Goal: Transaction & Acquisition: Purchase product/service

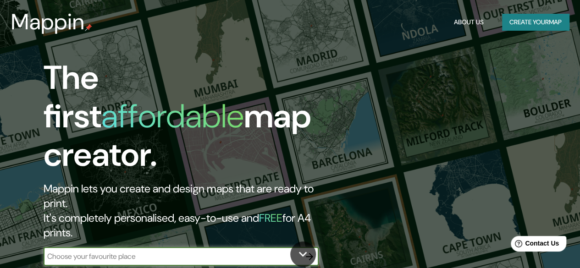
click at [184, 251] on input "text" at bounding box center [172, 256] width 257 height 11
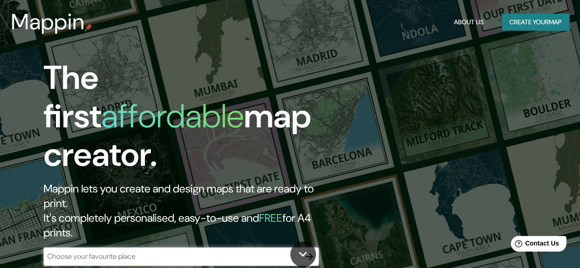
click at [161, 251] on input "text" at bounding box center [172, 256] width 257 height 11
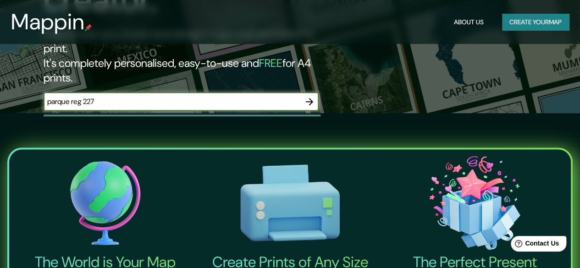
scroll to position [154, 0]
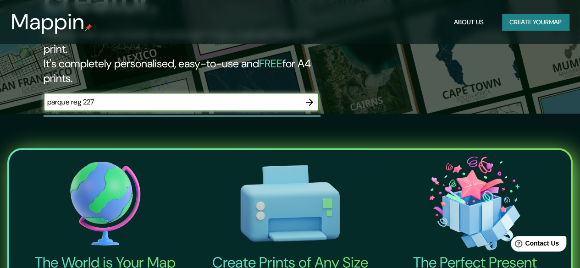
type input "parque reg 227"
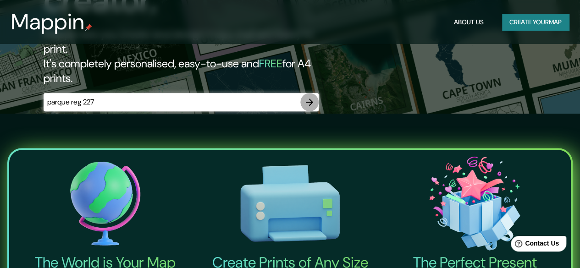
click at [312, 97] on icon "button" at bounding box center [309, 102] width 11 height 11
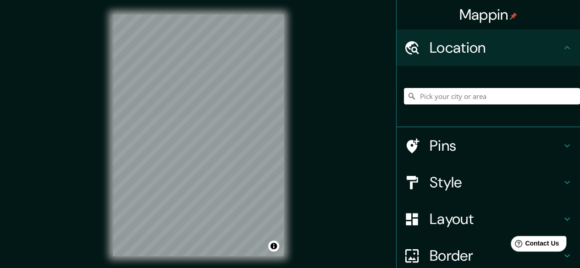
click at [429, 98] on input "Pick your city or area" at bounding box center [492, 96] width 176 height 17
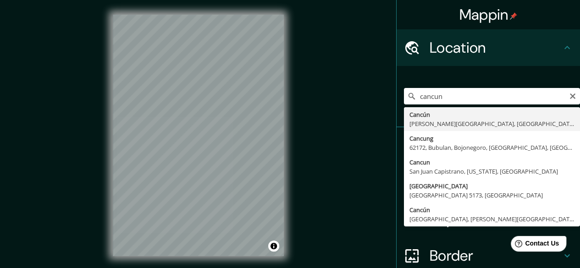
type input "Cancún, [PERSON_NAME][GEOGRAPHIC_DATA], [GEOGRAPHIC_DATA]"
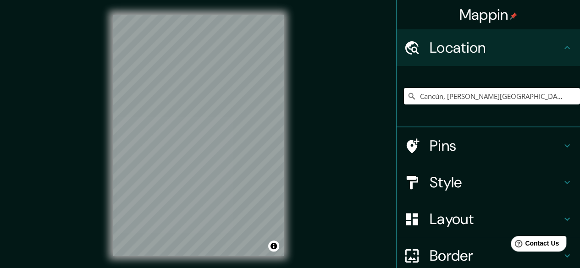
click at [439, 139] on h4 "Pins" at bounding box center [495, 146] width 132 height 18
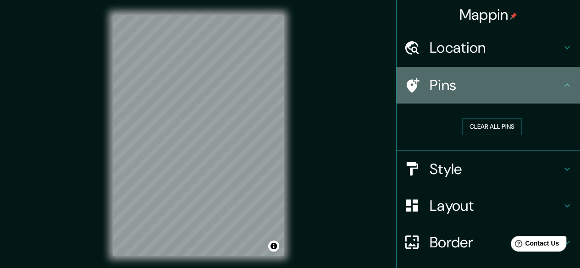
click at [407, 89] on icon at bounding box center [413, 85] width 13 height 15
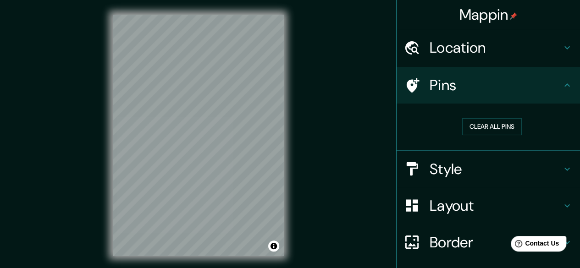
click at [225, 106] on div "Mappin Location [GEOGRAPHIC_DATA], [PERSON_NAME][GEOGRAPHIC_DATA], [GEOGRAPHIC_…" at bounding box center [290, 143] width 580 height 286
click at [414, 176] on div at bounding box center [417, 169] width 26 height 16
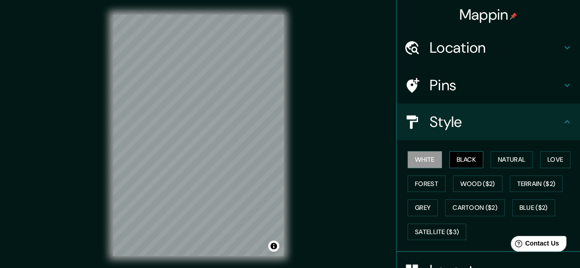
click at [460, 160] on button "Black" at bounding box center [466, 159] width 34 height 17
click at [490, 163] on button "Natural" at bounding box center [511, 159] width 42 height 17
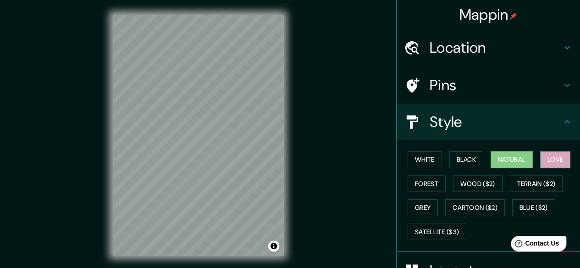
click at [546, 159] on button "Love" at bounding box center [555, 159] width 30 height 17
click at [425, 186] on button "Forest" at bounding box center [426, 184] width 38 height 17
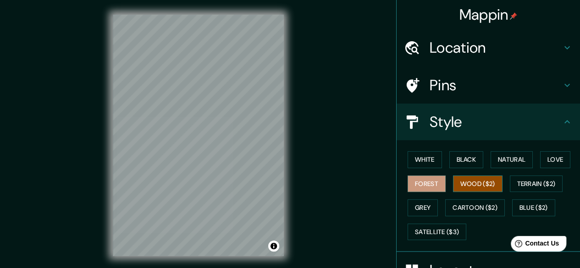
click at [459, 187] on button "Wood ($2)" at bounding box center [478, 184] width 50 height 17
click at [477, 160] on button "Black" at bounding box center [466, 159] width 34 height 17
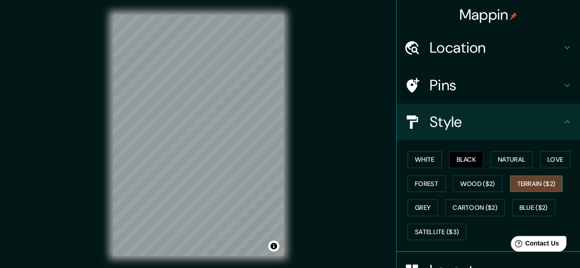
click at [523, 186] on button "Terrain ($2)" at bounding box center [536, 184] width 53 height 17
click at [414, 212] on button "Grey" at bounding box center [422, 207] width 30 height 17
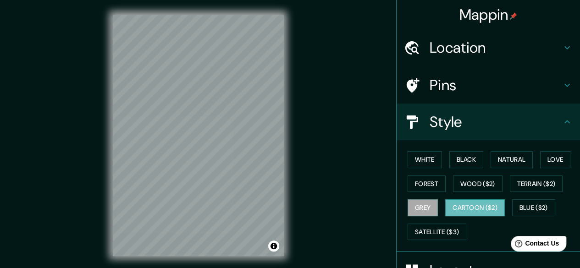
click at [446, 214] on button "Cartoon ($2)" at bounding box center [475, 207] width 60 height 17
click at [512, 210] on button "Blue ($2)" at bounding box center [533, 207] width 43 height 17
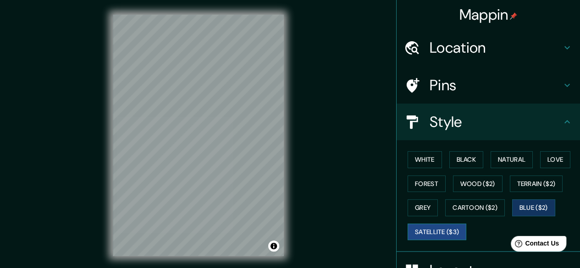
click at [440, 236] on button "Satellite ($3)" at bounding box center [436, 232] width 59 height 17
click at [462, 160] on button "Black" at bounding box center [466, 159] width 34 height 17
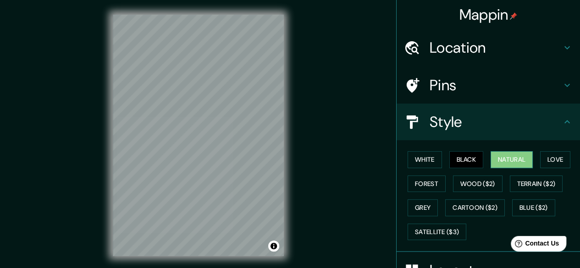
click at [506, 160] on button "Natural" at bounding box center [511, 159] width 42 height 17
click at [112, 0] on html "Mappin Location [GEOGRAPHIC_DATA], [PERSON_NAME][GEOGRAPHIC_DATA], [GEOGRAPHIC_…" at bounding box center [290, 134] width 580 height 268
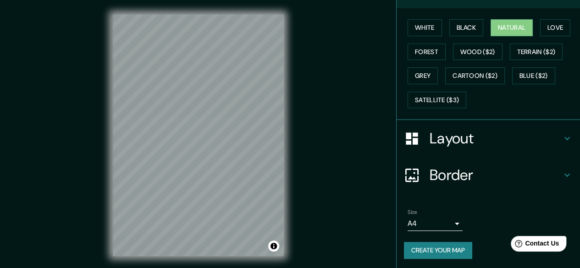
click at [480, 138] on h4 "Layout" at bounding box center [495, 138] width 132 height 18
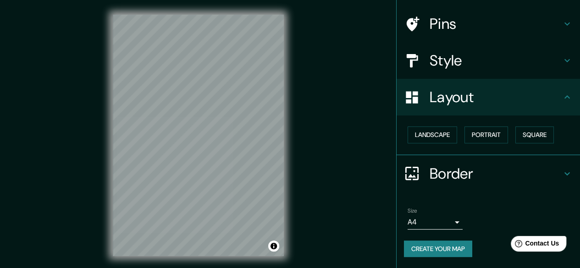
scroll to position [61, 0]
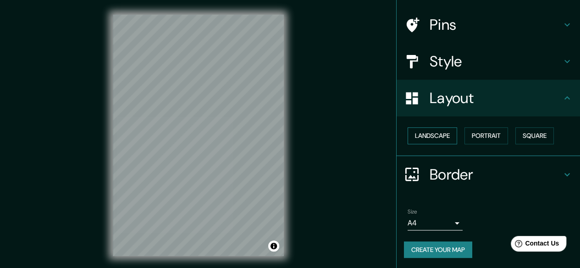
click at [428, 137] on button "Landscape" at bounding box center [432, 135] width 50 height 17
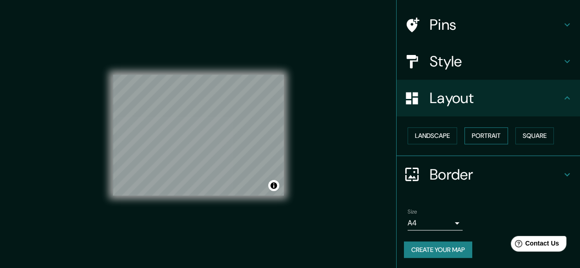
click at [478, 137] on button "Portrait" at bounding box center [486, 135] width 44 height 17
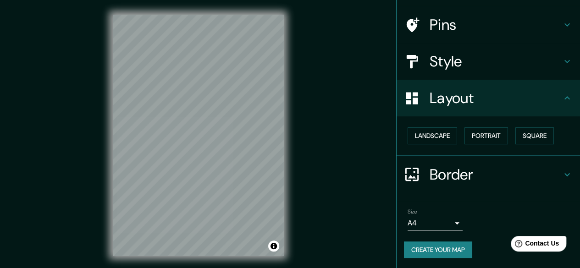
click at [299, 203] on div "Mappin Location [GEOGRAPHIC_DATA], [PERSON_NAME][GEOGRAPHIC_DATA], [GEOGRAPHIC_…" at bounding box center [290, 143] width 580 height 286
click at [432, 136] on button "Landscape" at bounding box center [432, 135] width 50 height 17
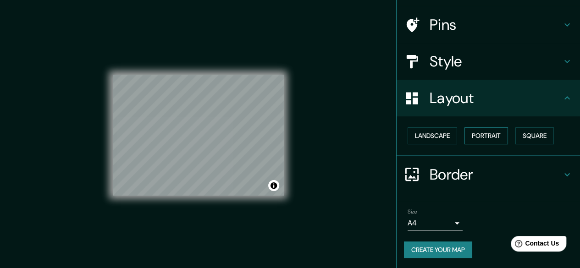
click at [472, 137] on button "Portrait" at bounding box center [486, 135] width 44 height 17
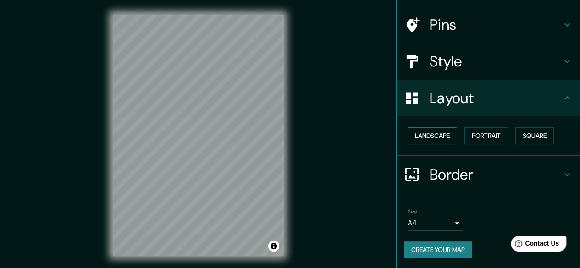
click at [447, 135] on button "Landscape" at bounding box center [432, 135] width 50 height 17
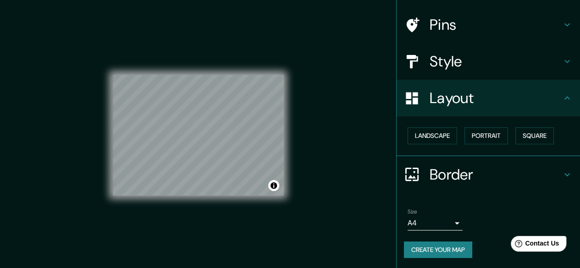
click at [484, 143] on div "Landscape [GEOGRAPHIC_DATA]" at bounding box center [492, 136] width 176 height 24
click at [521, 136] on button "Square" at bounding box center [534, 135] width 39 height 17
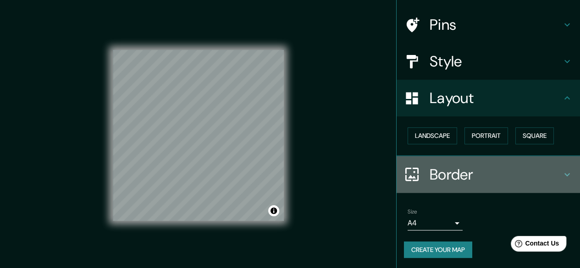
click at [450, 170] on h4 "Border" at bounding box center [495, 174] width 132 height 18
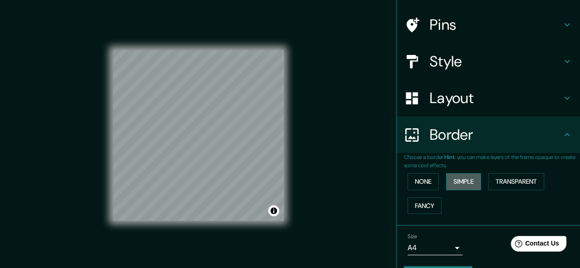
click at [450, 182] on button "Simple" at bounding box center [463, 181] width 35 height 17
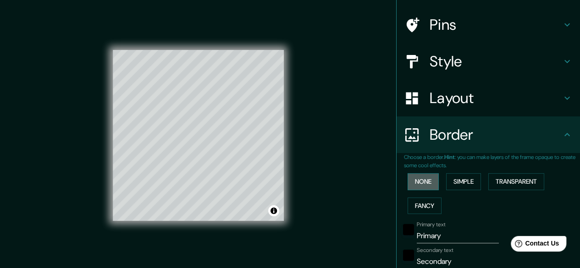
click at [424, 179] on button "None" at bounding box center [422, 181] width 31 height 17
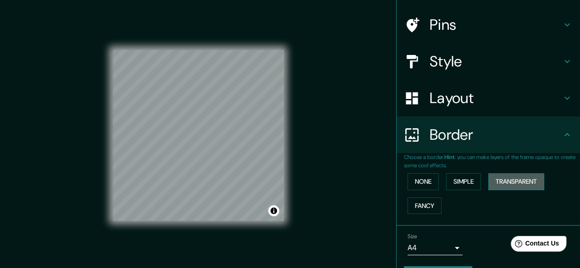
click at [502, 181] on button "Transparent" at bounding box center [516, 181] width 56 height 17
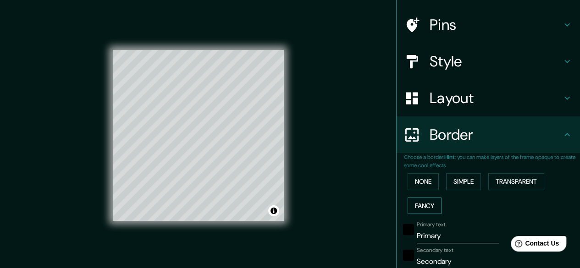
click at [413, 205] on button "Fancy" at bounding box center [424, 206] width 34 height 17
click at [424, 180] on button "None" at bounding box center [422, 181] width 31 height 17
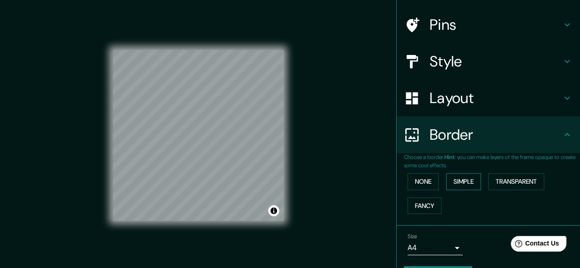
click at [468, 179] on button "Simple" at bounding box center [463, 181] width 35 height 17
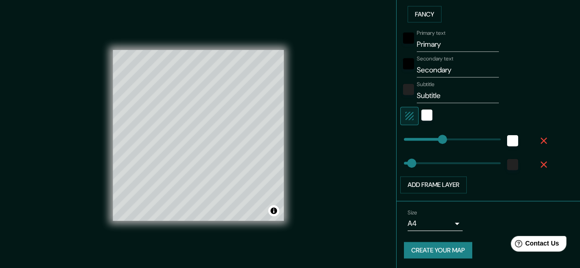
scroll to position [17, 0]
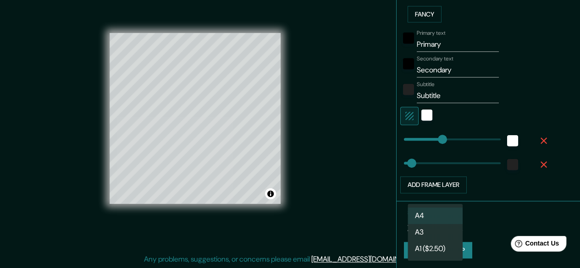
click at [440, 220] on body "Mappin Location [GEOGRAPHIC_DATA], [PERSON_NAME][GEOGRAPHIC_DATA], [GEOGRAPHIC_…" at bounding box center [290, 117] width 580 height 268
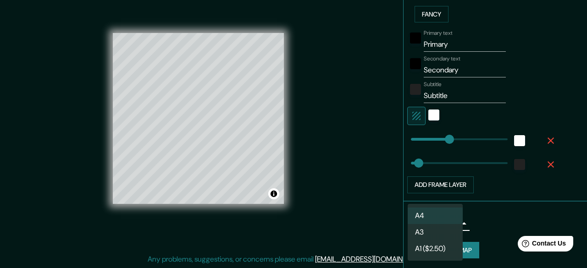
click at [443, 228] on li "A3" at bounding box center [434, 232] width 55 height 17
type input "a4"
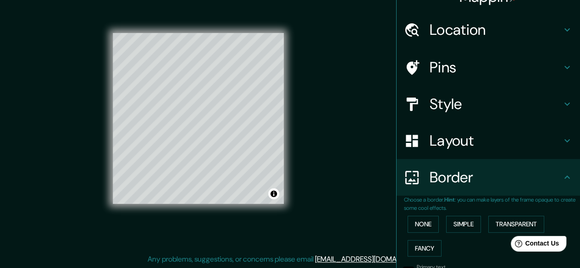
scroll to position [17, 0]
click at [442, 61] on h4 "Pins" at bounding box center [495, 68] width 132 height 18
type input "149"
type input "30"
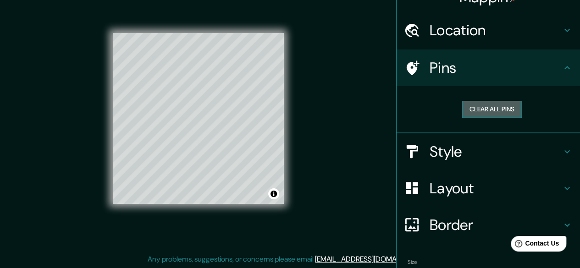
click at [467, 107] on button "Clear all pins" at bounding box center [492, 109] width 60 height 17
click at [471, 113] on button "Clear all pins" at bounding box center [492, 109] width 60 height 17
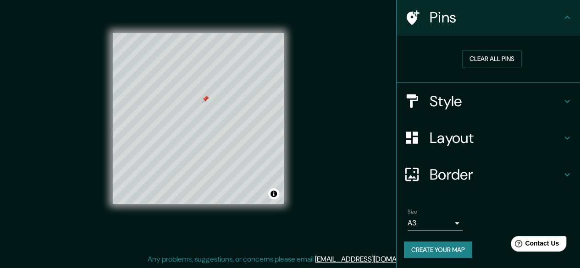
click at [459, 165] on h4 "Border" at bounding box center [495, 174] width 132 height 18
type input "149"
type input "30"
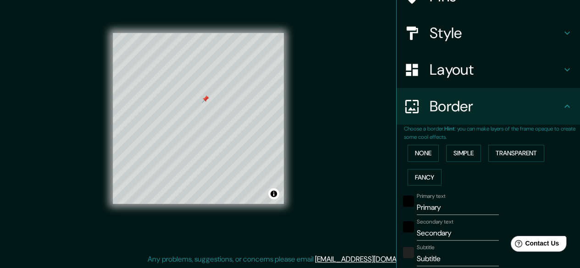
scroll to position [91, 0]
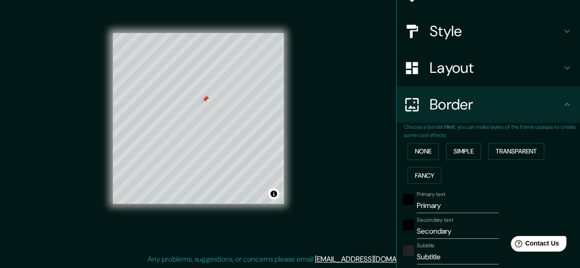
click at [442, 201] on input "Primary" at bounding box center [458, 205] width 82 height 15
type input "Primar"
type input "149"
type input "30"
type input "P"
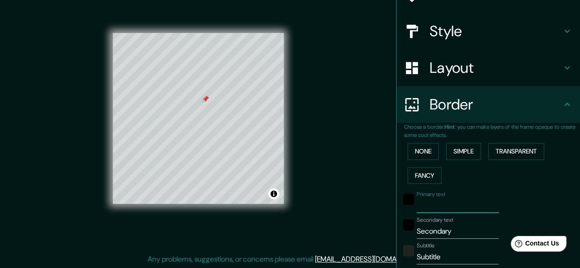
type input "149"
type input "30"
type input "p"
type input "149"
type input "30"
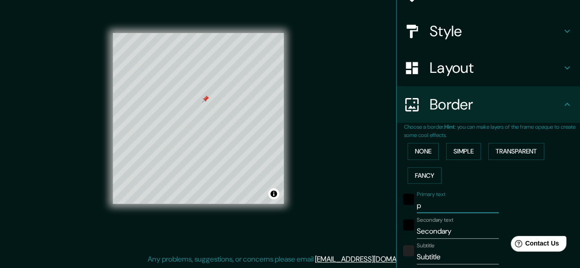
type input "149"
type input "30"
type input "p"
type input "149"
type input "30"
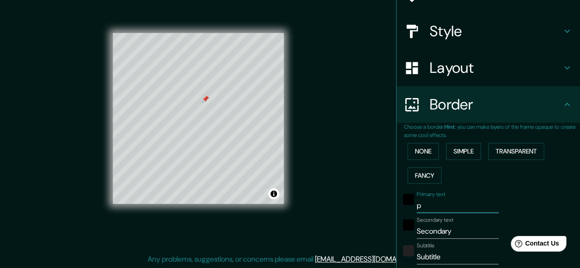
type input "pa"
type input "149"
type input "30"
type input "par"
type input "149"
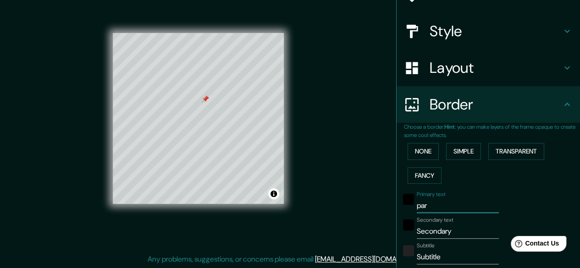
type input "30"
type input "parq"
type input "149"
type input "30"
type input "parqu"
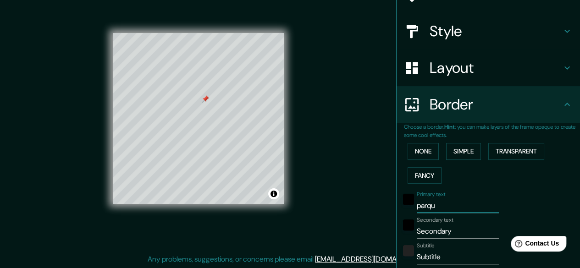
type input "149"
type input "30"
type input "parque"
type input "149"
type input "30"
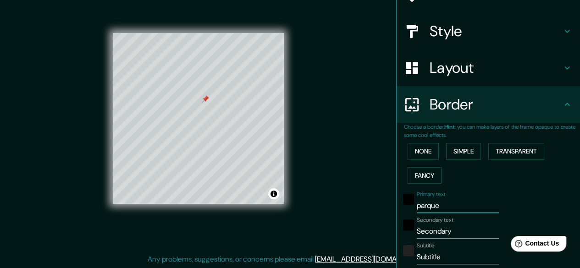
type input "parque"
type input "149"
type input "30"
type input "parque r"
type input "149"
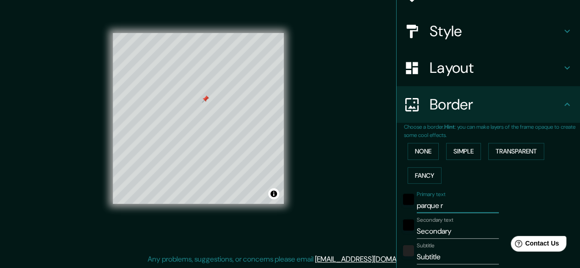
type input "30"
type input "parque re"
type input "149"
type input "30"
type input "parque red"
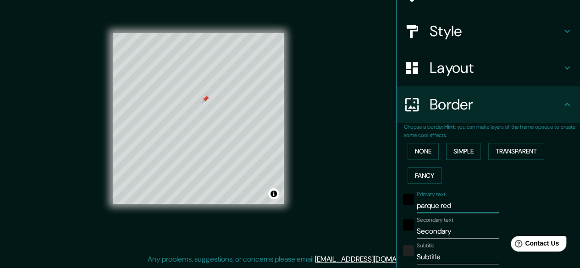
type input "149"
type input "30"
type input "parque re"
type input "149"
type input "30"
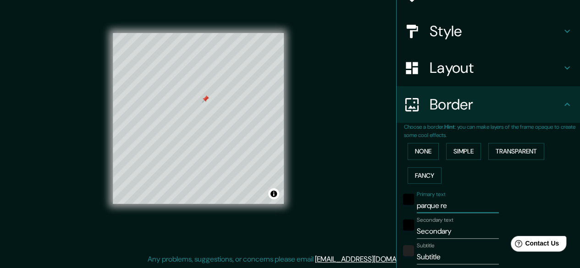
type input "parque reg"
type input "149"
type input "30"
type input "parque reg"
type input "149"
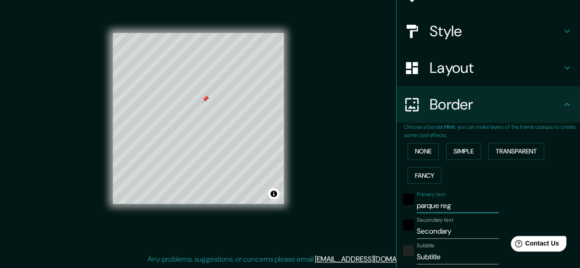
type input "30"
type input "parque reg 2"
type input "149"
type input "30"
type input "parque reg 22"
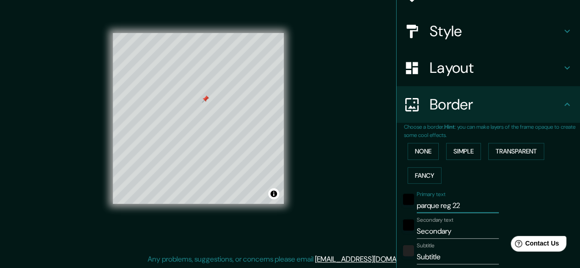
type input "149"
type input "30"
type input "parque reg 2"
type input "149"
type input "30"
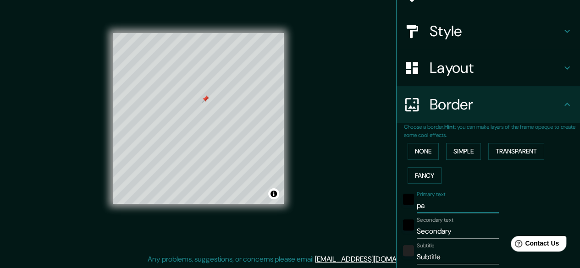
type input "p"
type input "149"
type input "30"
click at [470, 229] on input "Secondary" at bounding box center [458, 231] width 82 height 15
type input "Secondar"
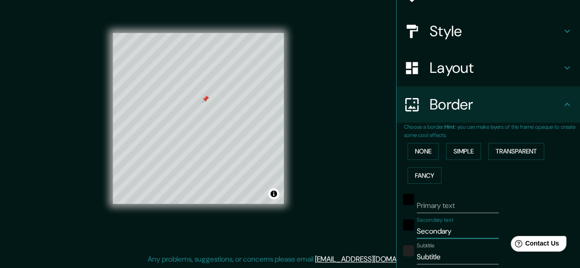
type input "149"
type input "30"
type input "Seconda"
type input "149"
type input "30"
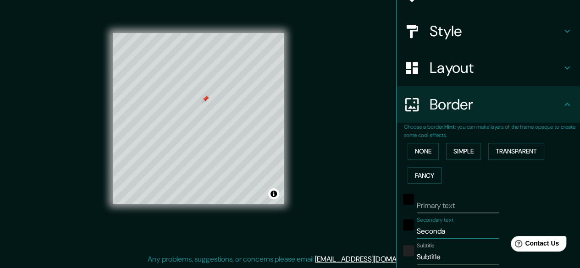
type input "Second"
type input "149"
type input "30"
type input "Secon"
type input "149"
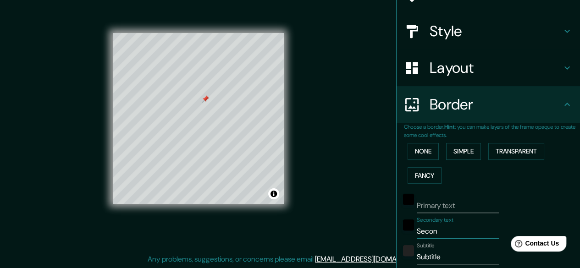
type input "30"
type input "Seco"
type input "149"
type input "30"
type input "Sec"
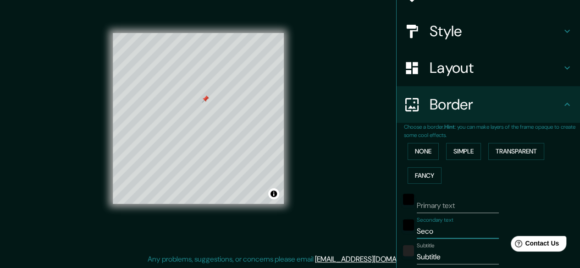
type input "149"
type input "30"
type input "Se"
type input "149"
type input "30"
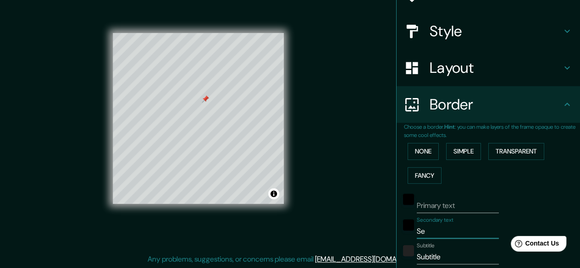
type input "S"
type input "149"
type input "30"
type input "149"
type input "30"
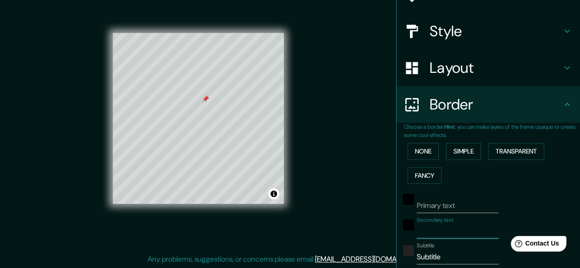
type input "p"
type input "149"
type input "30"
type input "pa"
type input "149"
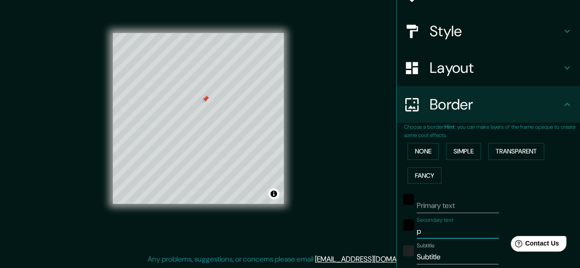
type input "30"
type input "paerq"
type input "149"
type input "30"
type input "paerqu"
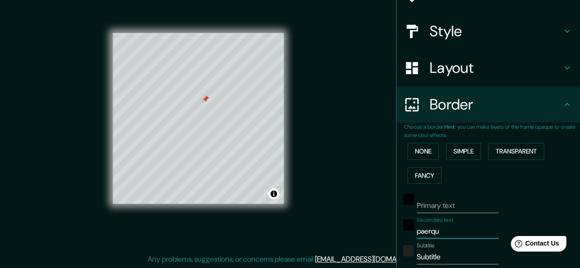
type input "149"
type input "30"
type input "paerq"
type input "149"
type input "30"
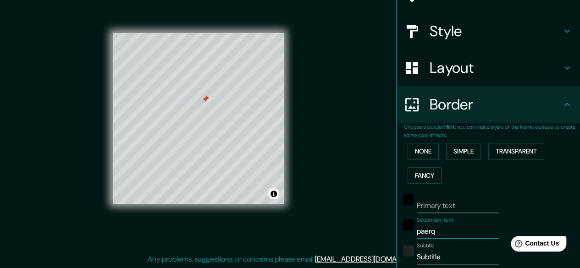
type input "paer"
type input "149"
type input "30"
type input "pae"
type input "149"
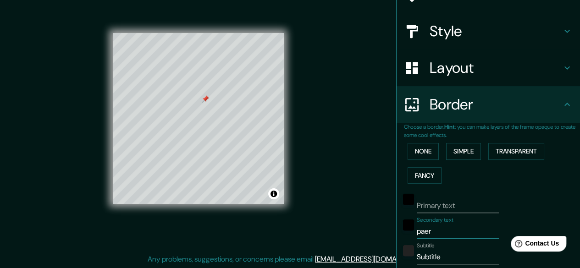
type input "30"
type input "pa"
type input "149"
type input "30"
type input "p"
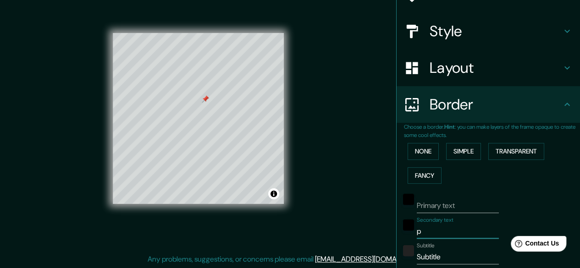
type input "149"
type input "30"
type input "pa"
type input "149"
type input "30"
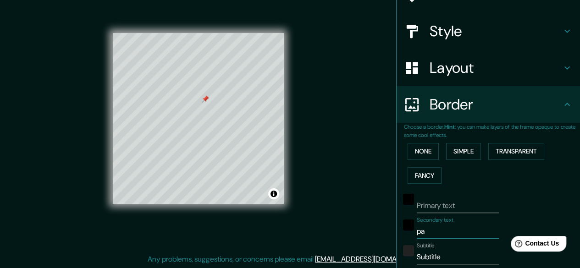
type input "par"
type input "149"
type input "30"
type input "parq"
type input "149"
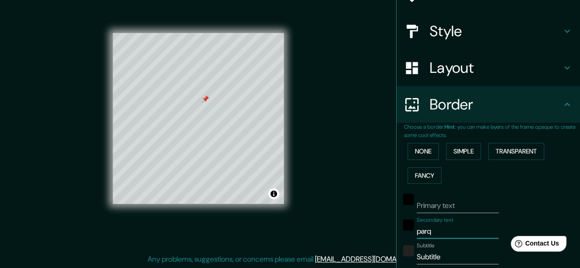
type input "30"
type input "parqu"
type input "149"
type input "30"
type input "parque"
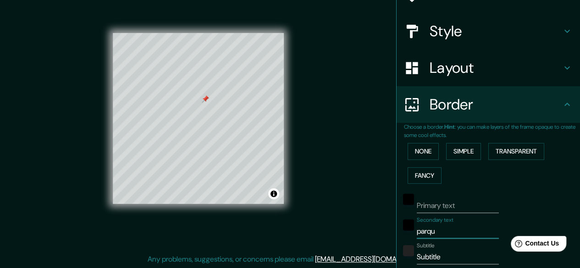
type input "149"
type input "30"
type input "parque"
type input "149"
type input "30"
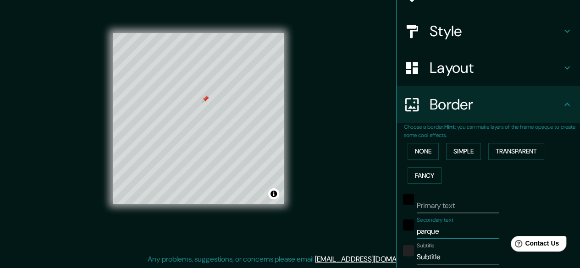
type input "parque r"
type input "149"
type input "30"
type input "parque re"
type input "149"
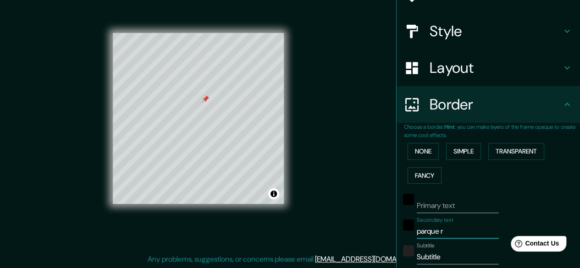
type input "30"
type input "parque reg"
type input "149"
type input "30"
type input "parque reg"
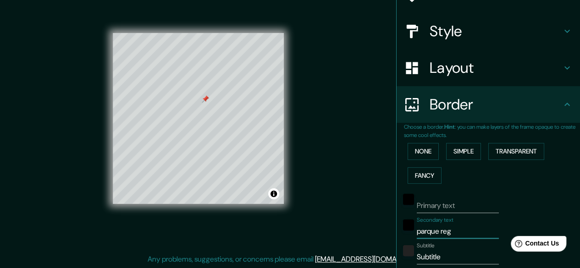
type input "149"
type input "30"
type input "parque reg 2"
type input "149"
type input "30"
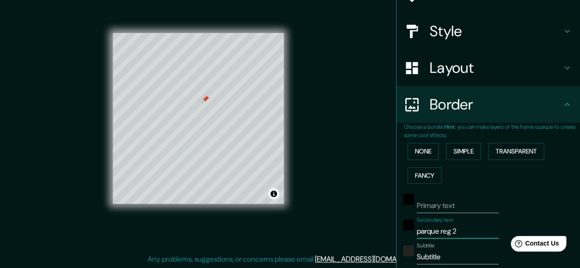
type input "parque reg 22"
type input "149"
type input "30"
type input "parque reg 227"
type input "149"
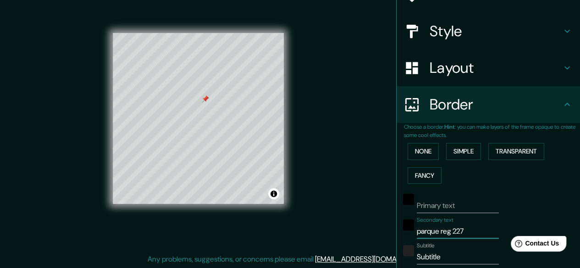
type input "30"
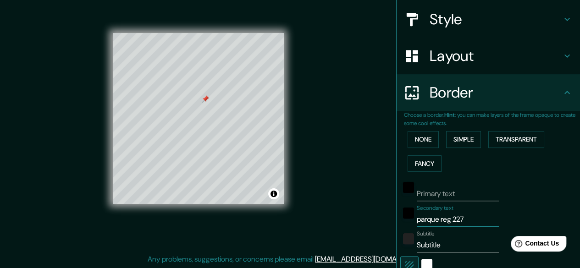
type input "parque reg 227"
click at [457, 249] on input "Subtitle" at bounding box center [458, 245] width 82 height 15
type input "Subtitl"
type input "149"
type input "30"
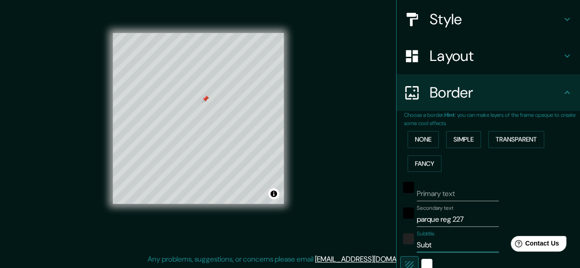
type input "Sub"
type input "149"
type input "30"
type input "S"
type input "149"
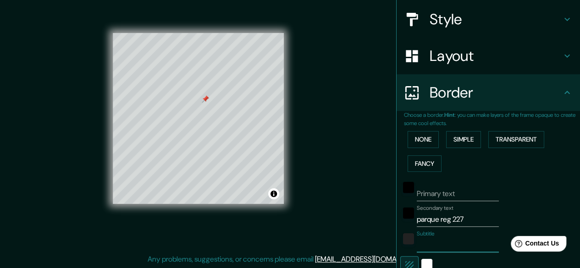
type input "30"
paste input "[GEOGRAPHIC_DATA]"
type input "[GEOGRAPHIC_DATA]"
type input "149"
type input "30"
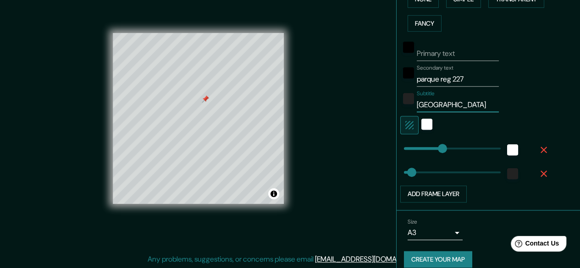
scroll to position [252, 0]
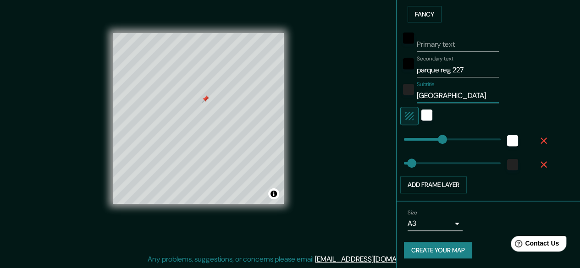
type input "[GEOGRAPHIC_DATA]"
click at [436, 246] on button "Create your map" at bounding box center [438, 250] width 68 height 17
click at [439, 256] on button "Create your map" at bounding box center [438, 250] width 68 height 17
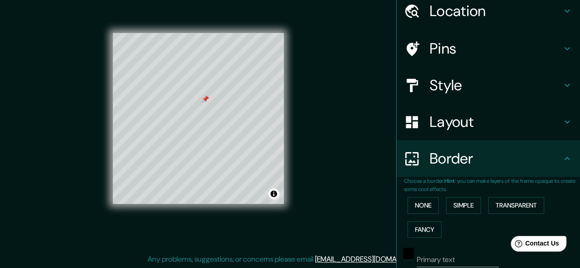
scroll to position [0, 0]
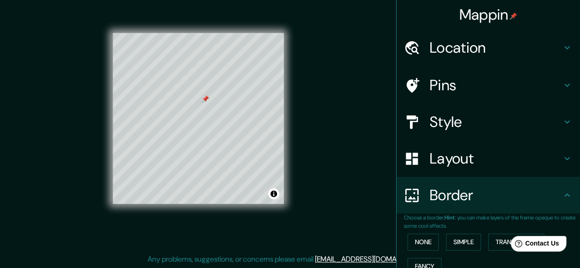
click at [219, 104] on div "© Mapbox © OpenStreetMap Improve this map" at bounding box center [198, 118] width 200 height 271
